Goal: Task Accomplishment & Management: Complete application form

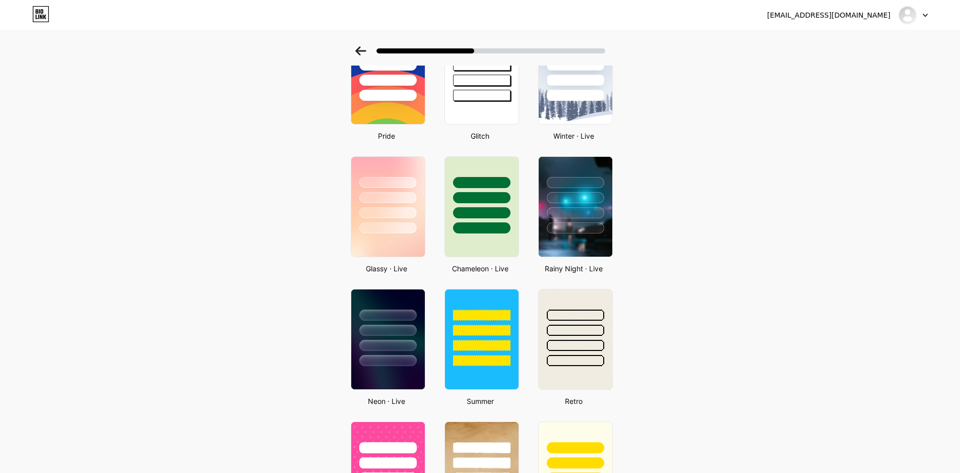
scroll to position [173, 0]
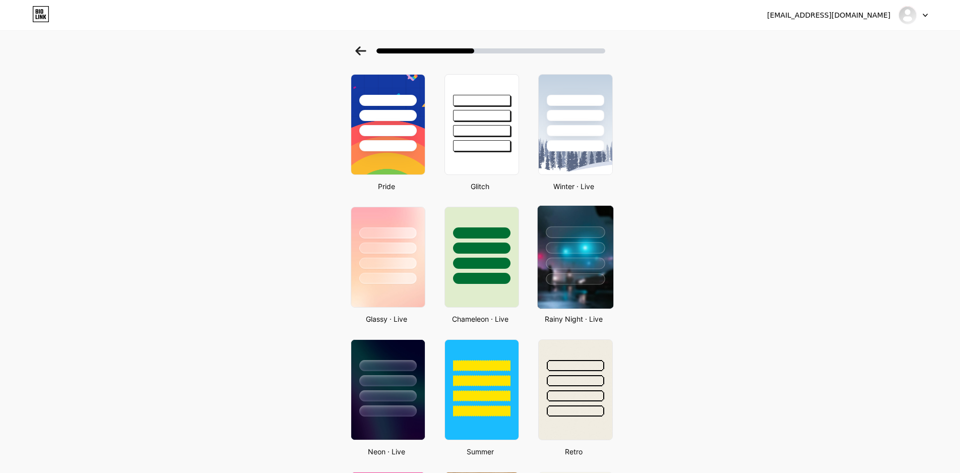
click at [584, 228] on div at bounding box center [575, 232] width 59 height 12
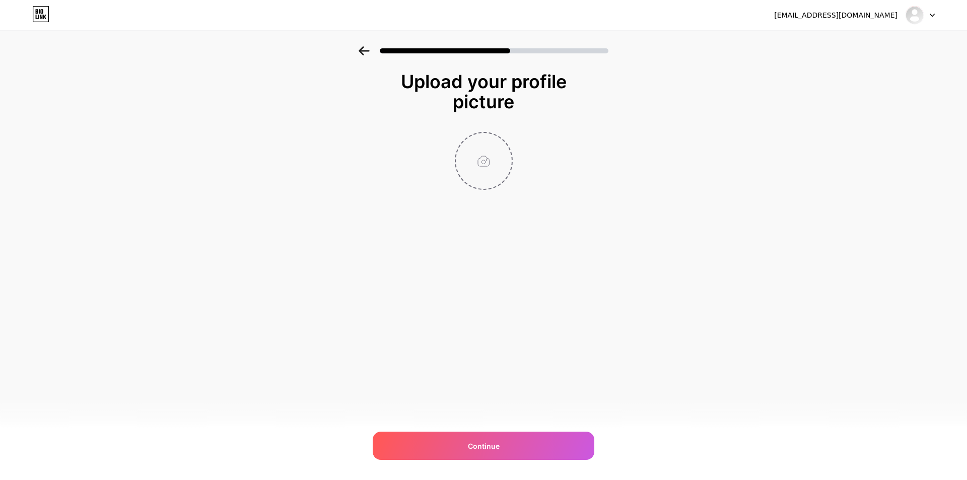
click at [486, 151] on input "file" at bounding box center [484, 161] width 56 height 56
type input "C:\fakepath\Screenshot_23.png"
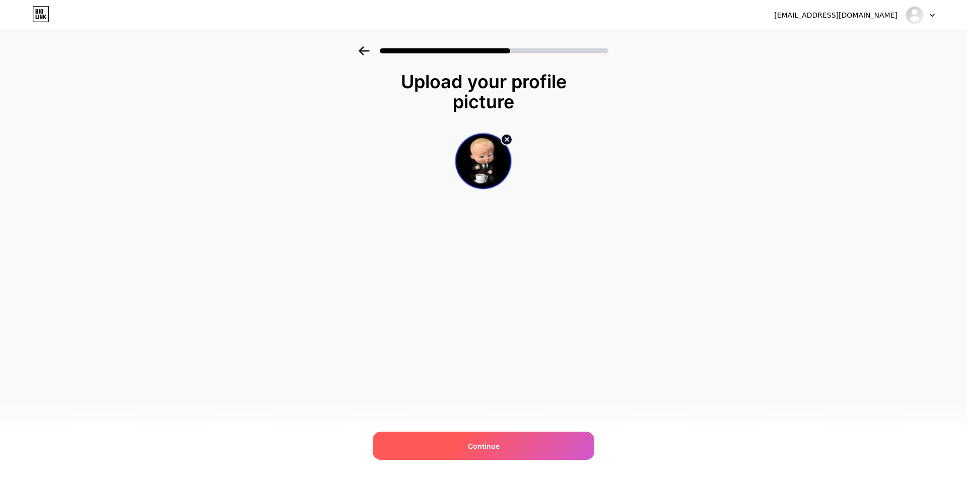
click at [497, 446] on span "Continue" at bounding box center [484, 446] width 32 height 11
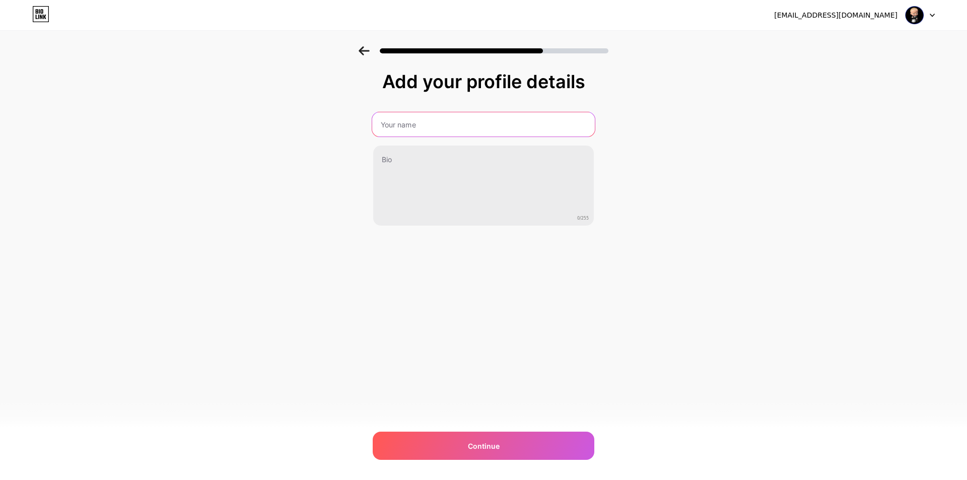
click at [397, 127] on input "text" at bounding box center [483, 124] width 223 height 24
type input "GTCBOS"
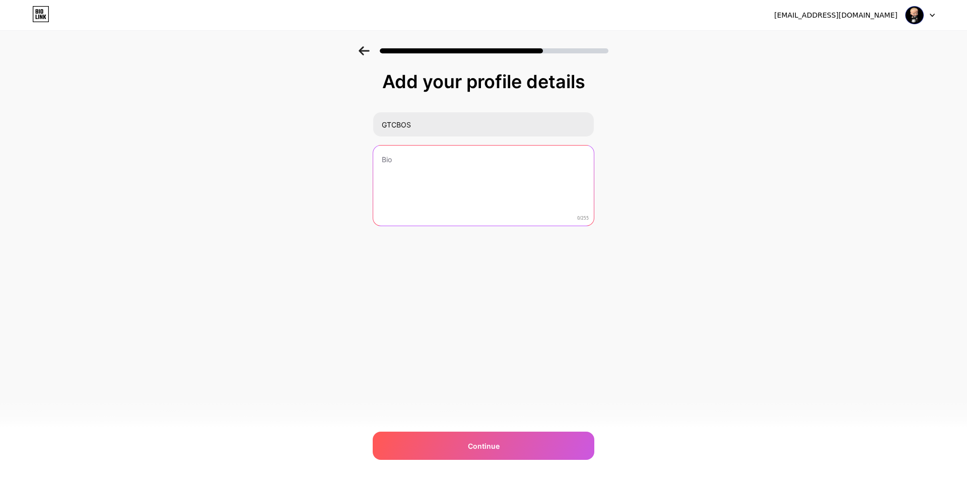
click at [453, 173] on textarea at bounding box center [483, 186] width 221 height 81
paste textarea "GTCBOS LOGIN, GTCBOS DAFTAR, GTCBOS LINK ALTERNATIF , GTCBOS BANDAR TOGEL TOTO …"
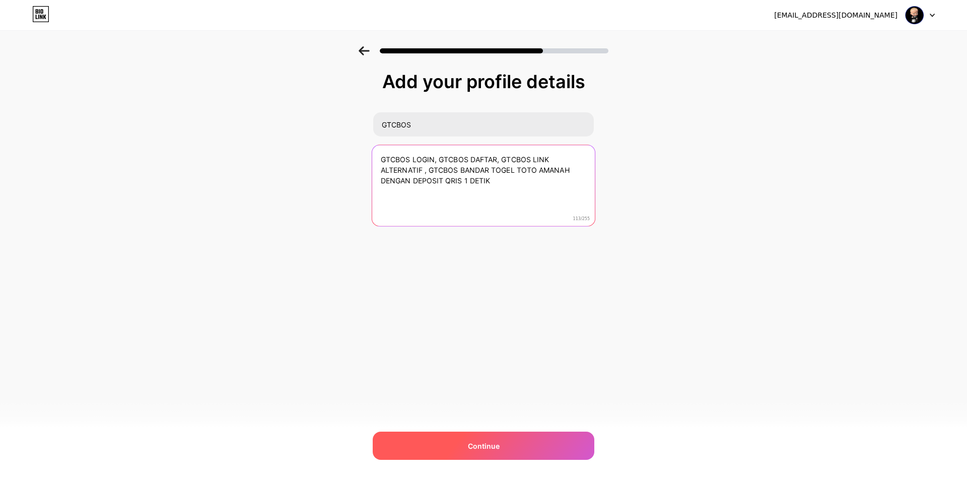
type textarea "GTCBOS LOGIN, GTCBOS DAFTAR, GTCBOS LINK ALTERNATIF , GTCBOS BANDAR TOGEL TOTO …"
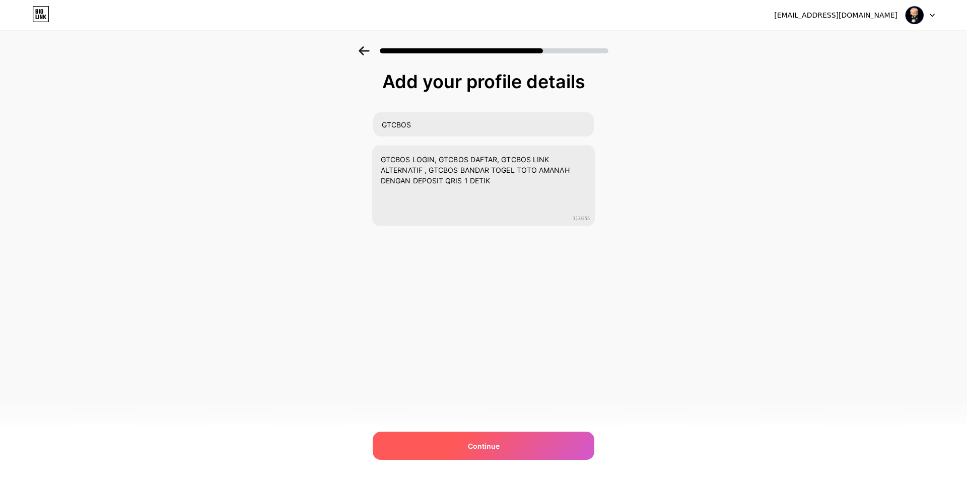
click at [503, 444] on div "Continue" at bounding box center [484, 446] width 222 height 28
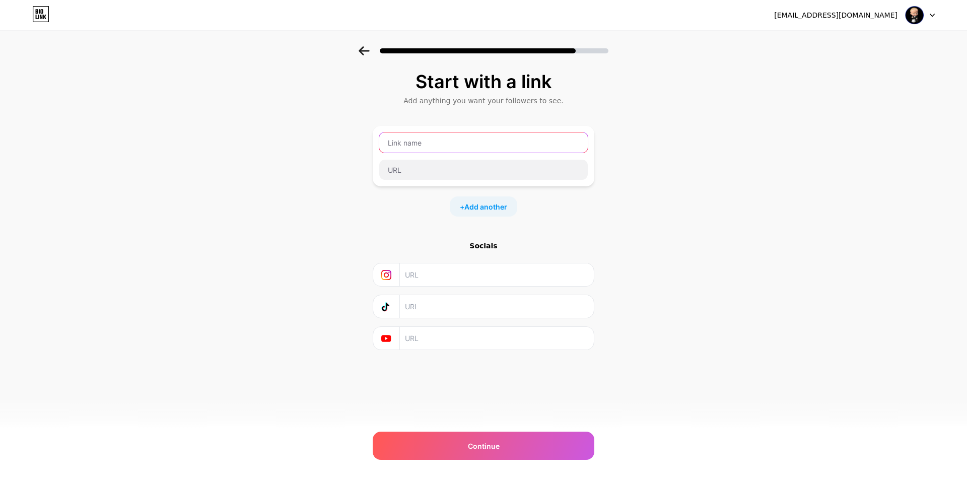
click at [422, 141] on input "text" at bounding box center [483, 143] width 209 height 20
type input "GTCBOS"
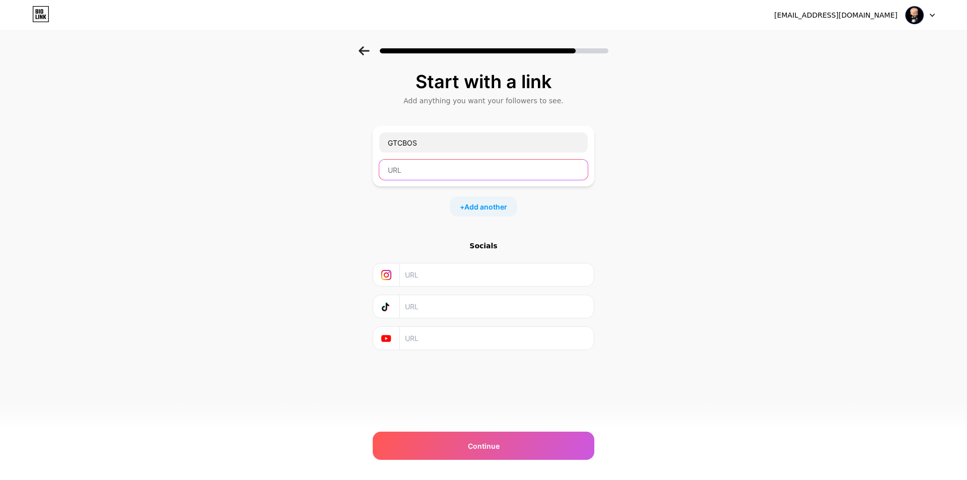
click at [448, 169] on input "text" at bounding box center [483, 170] width 209 height 20
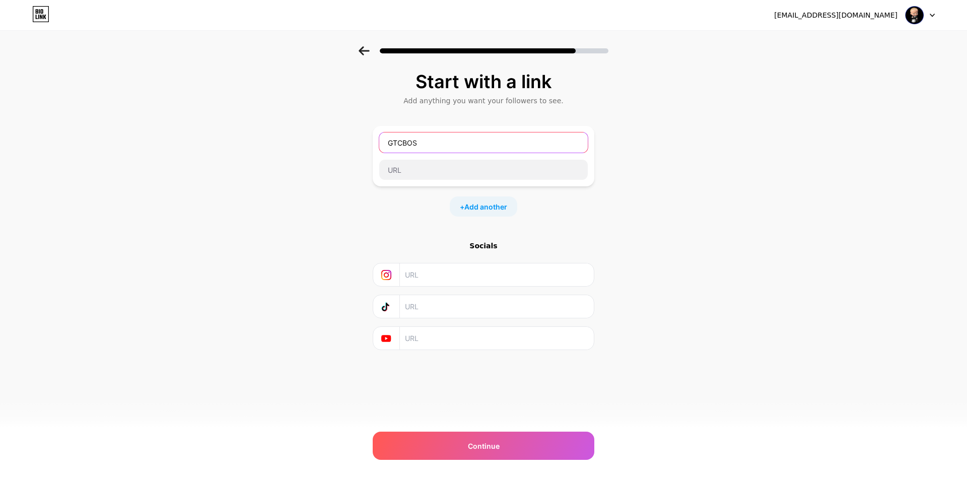
drag, startPoint x: 450, startPoint y: 140, endPoint x: 358, endPoint y: 143, distance: 92.2
click at [358, 142] on div "Start with a link Add anything you want your followers to see. GTCBOS + Add ano…" at bounding box center [483, 223] width 967 height 354
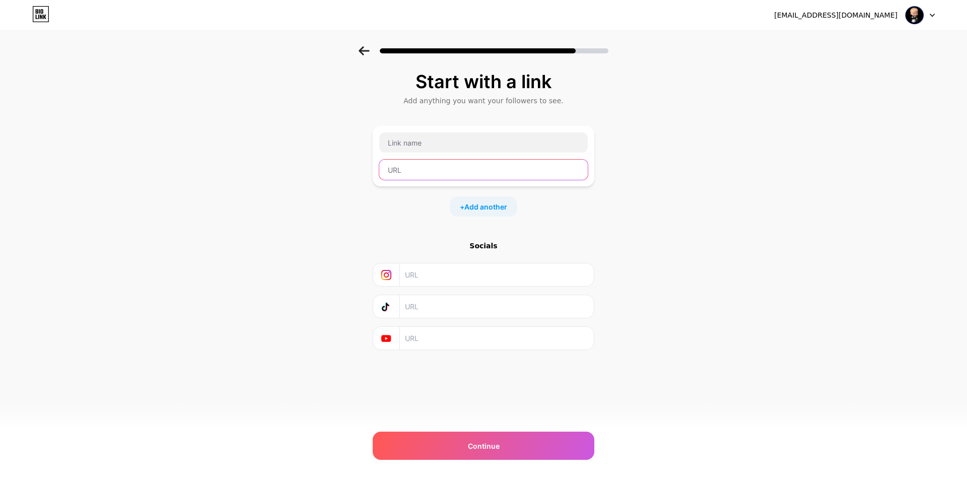
click at [442, 174] on input "text" at bounding box center [483, 170] width 209 height 20
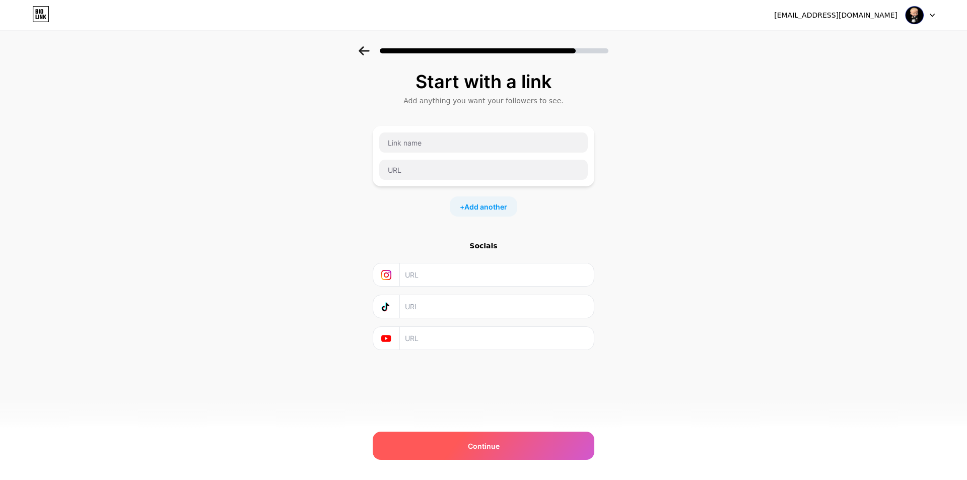
click at [493, 446] on span "Continue" at bounding box center [484, 446] width 32 height 11
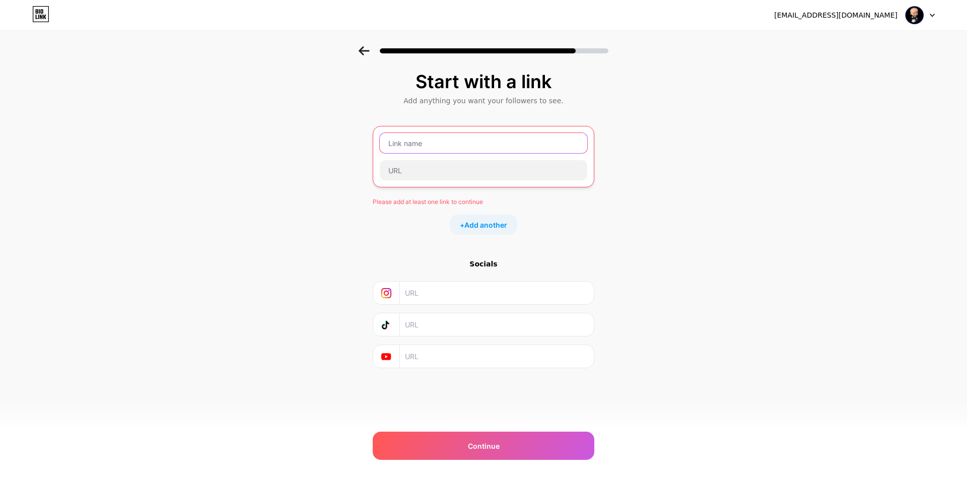
click at [446, 143] on input "text" at bounding box center [484, 143] width 208 height 20
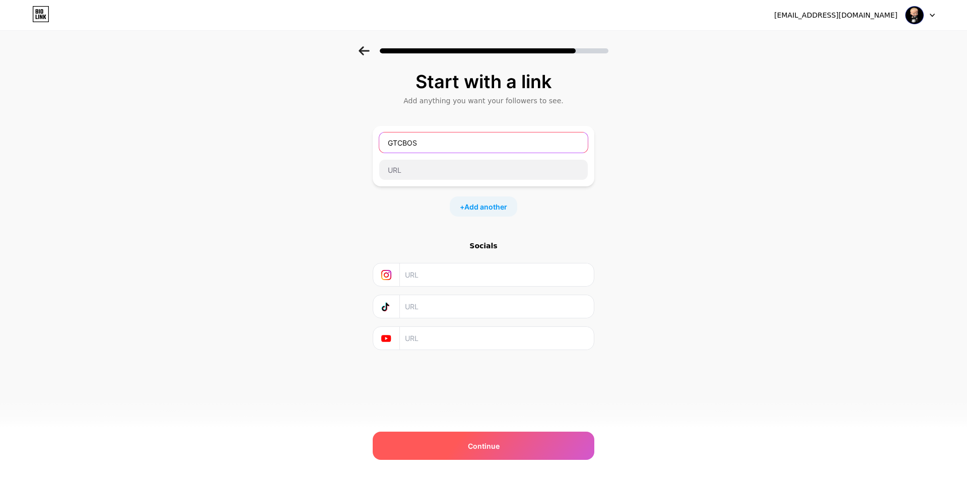
type input "GTCBOS"
click at [489, 445] on span "Continue" at bounding box center [484, 446] width 32 height 11
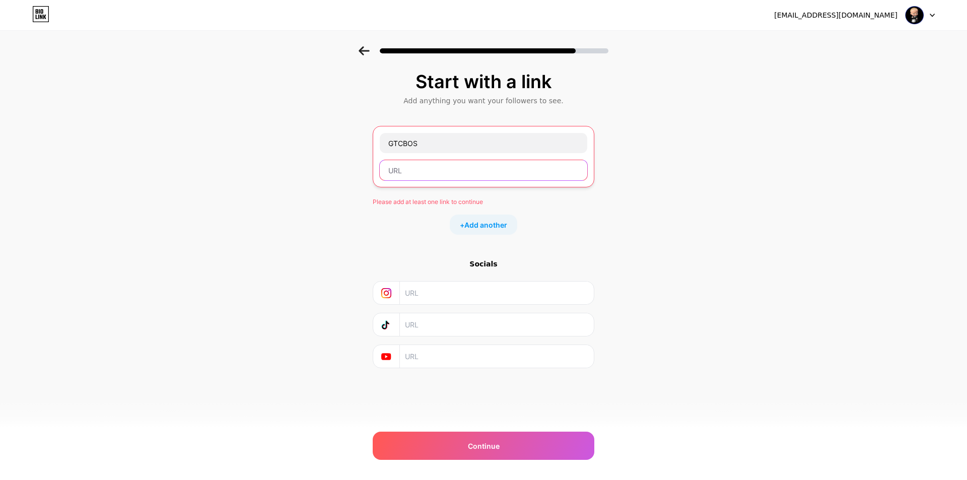
click at [431, 168] on input "text" at bounding box center [484, 170] width 208 height 20
click at [415, 168] on input "text" at bounding box center [484, 170] width 208 height 20
paste input "[URL][DOMAIN_NAME]"
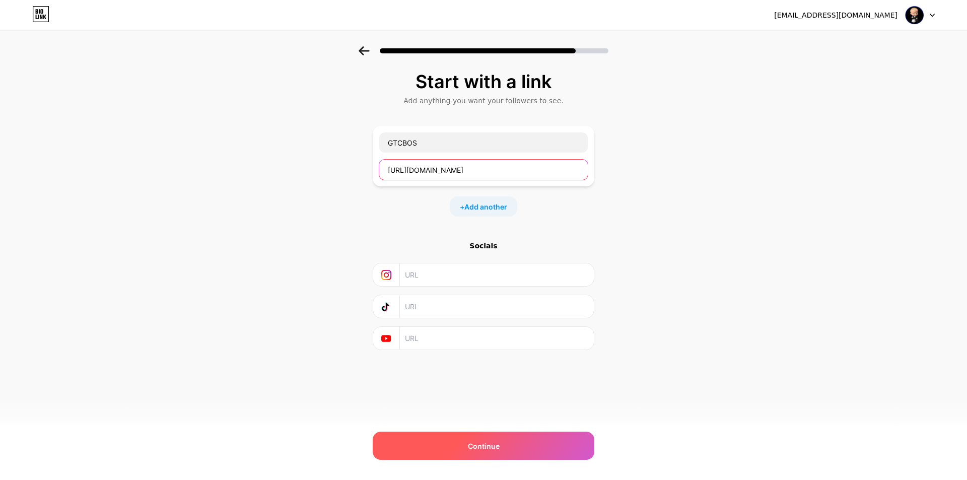
type input "[URL][DOMAIN_NAME]"
click at [477, 450] on span "Continue" at bounding box center [484, 446] width 32 height 11
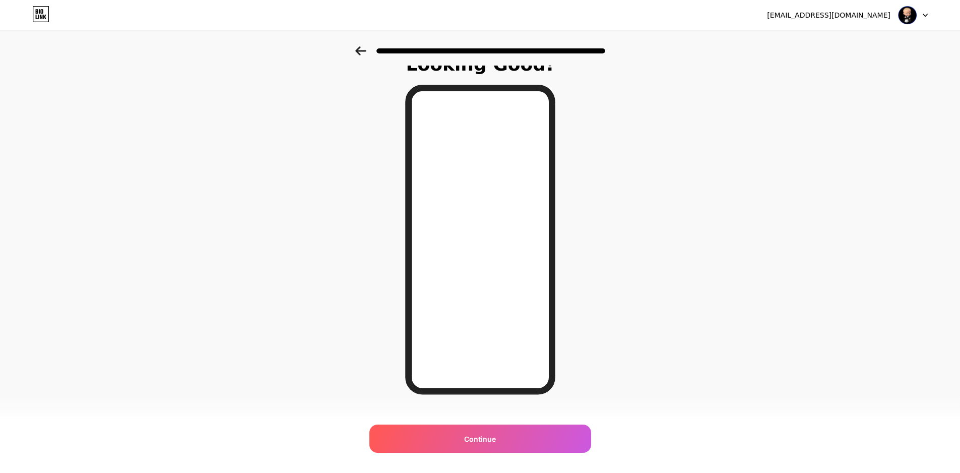
scroll to position [34, 0]
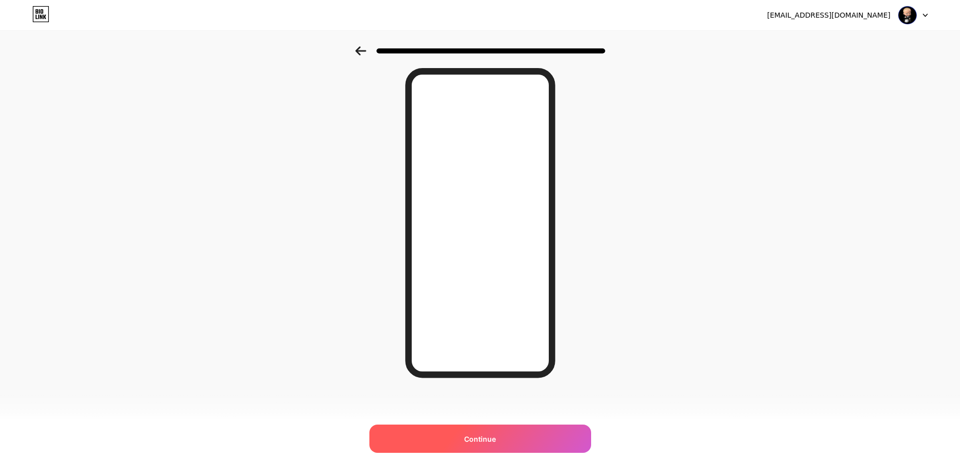
click at [513, 437] on div "Continue" at bounding box center [480, 438] width 222 height 28
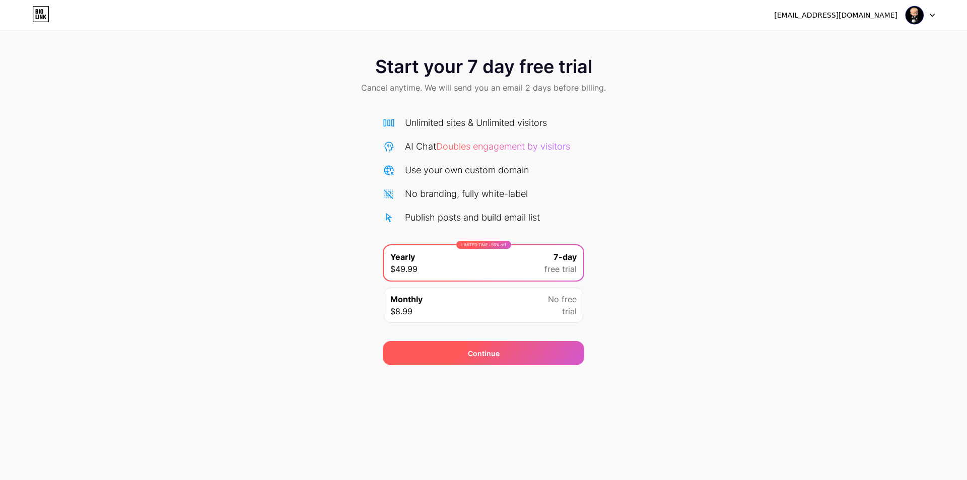
click at [466, 357] on div "Continue" at bounding box center [484, 353] width 202 height 24
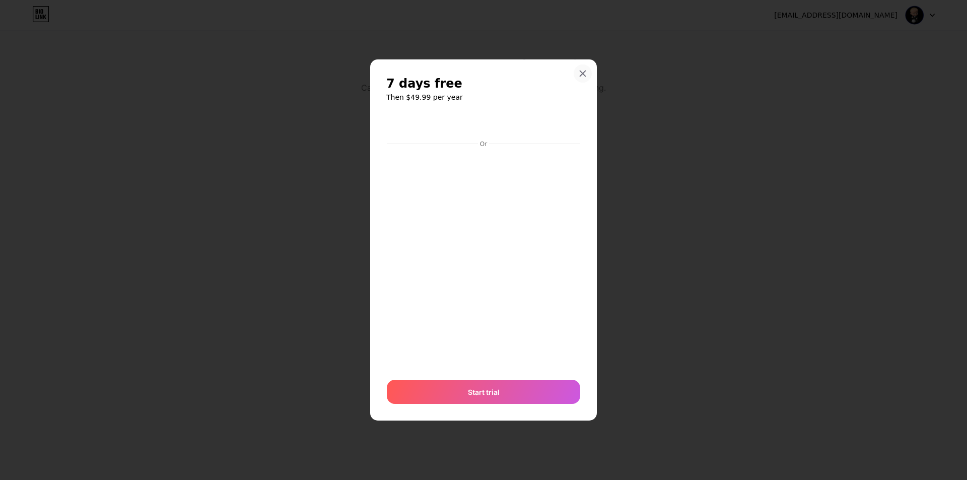
click at [580, 66] on div at bounding box center [583, 73] width 18 height 18
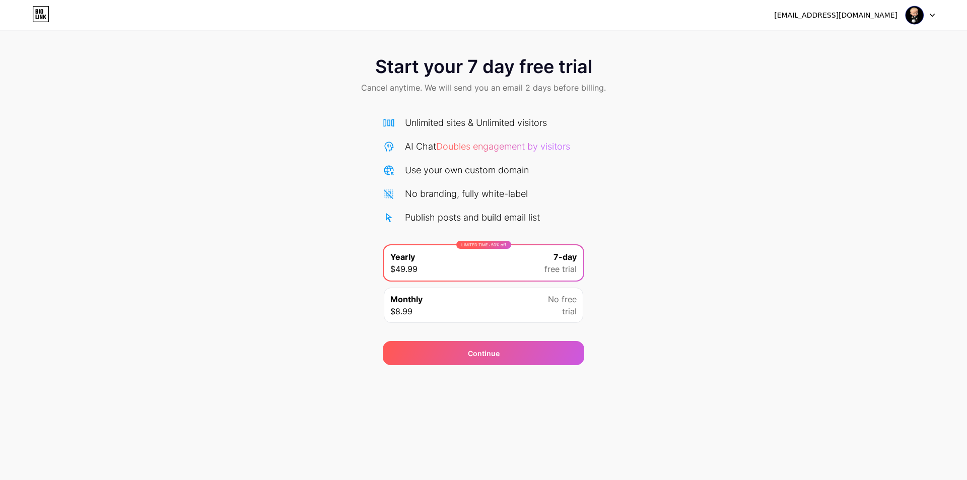
click at [909, 19] on img at bounding box center [914, 15] width 19 height 19
click at [783, 122] on div "Start your 7 day free trial Cancel anytime. We will send you an email 2 days be…" at bounding box center [483, 205] width 967 height 319
click at [44, 16] on icon at bounding box center [44, 17] width 3 height 5
